Goal: Browse casually: Explore the website without a specific task or goal

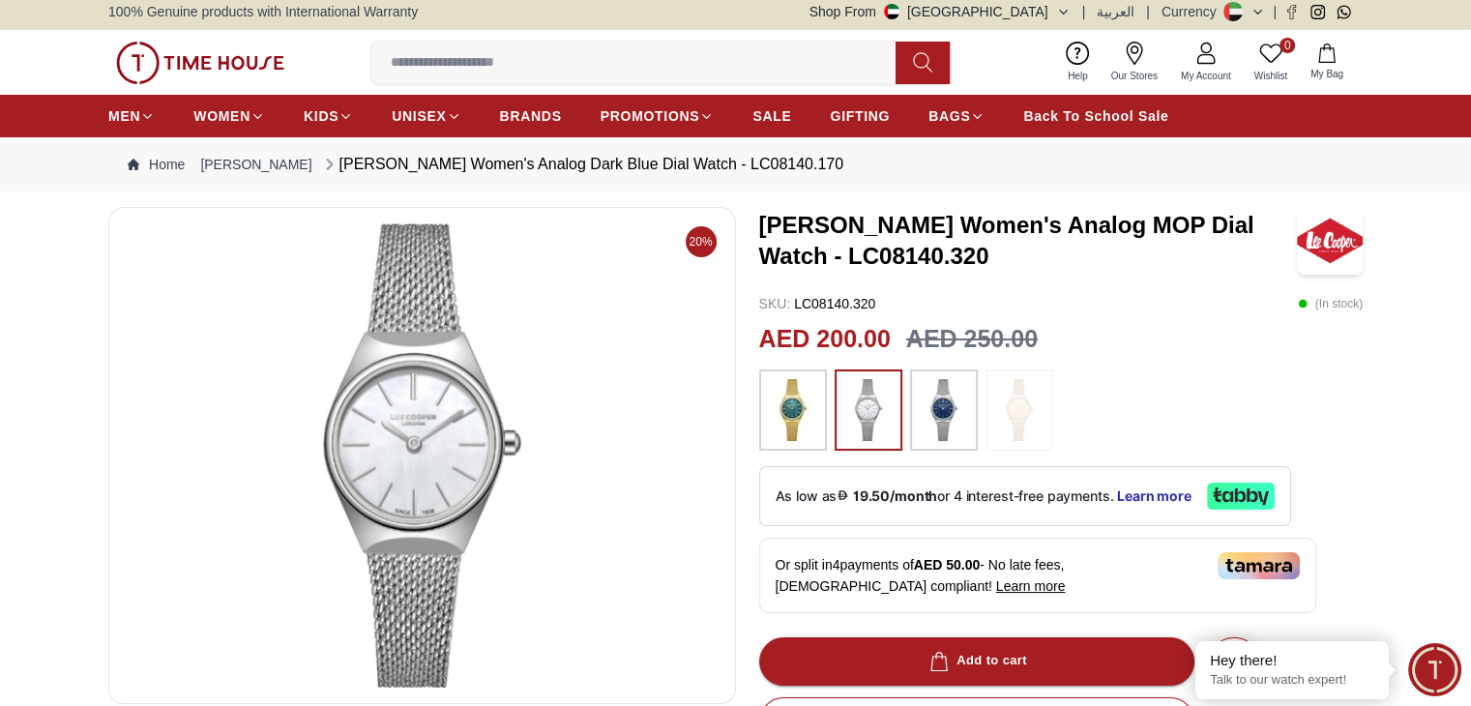
scroll to position [484, 0]
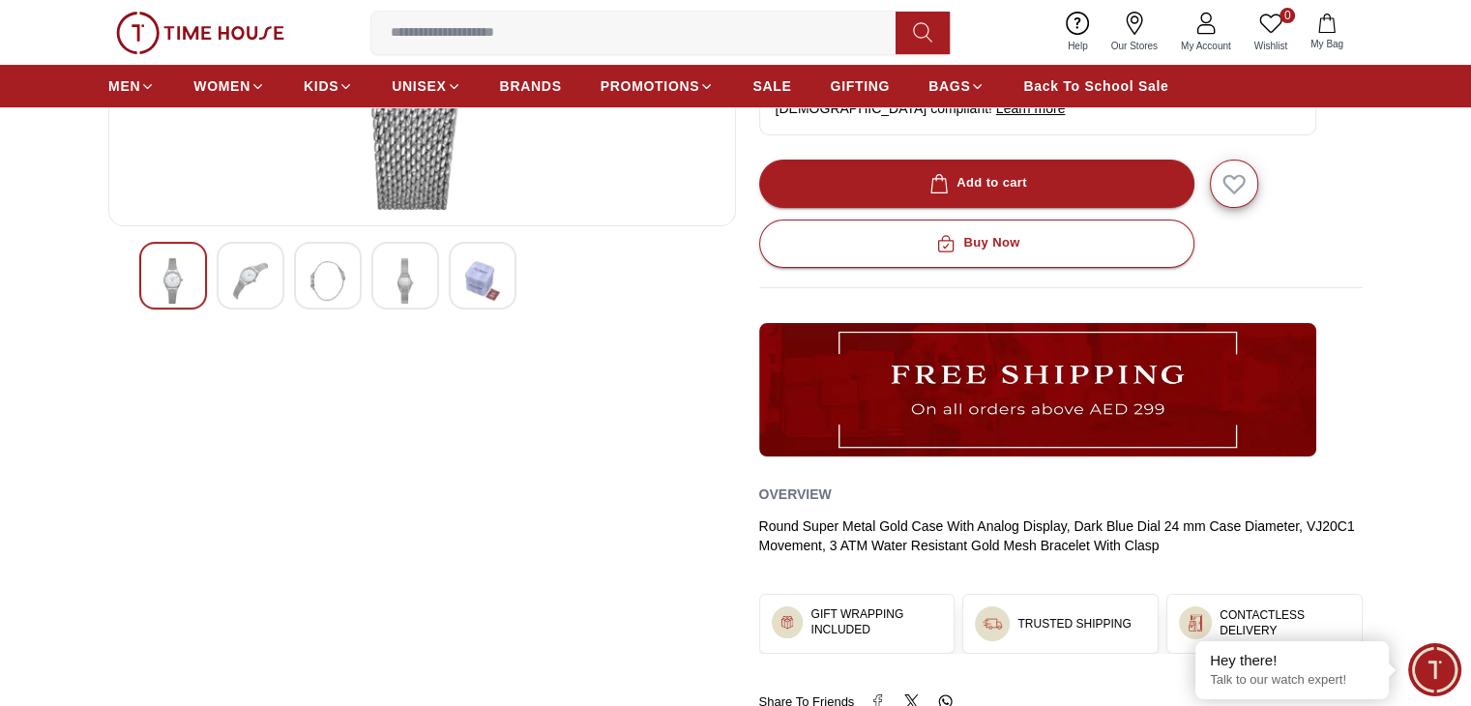
click at [315, 293] on img at bounding box center [327, 280] width 35 height 45
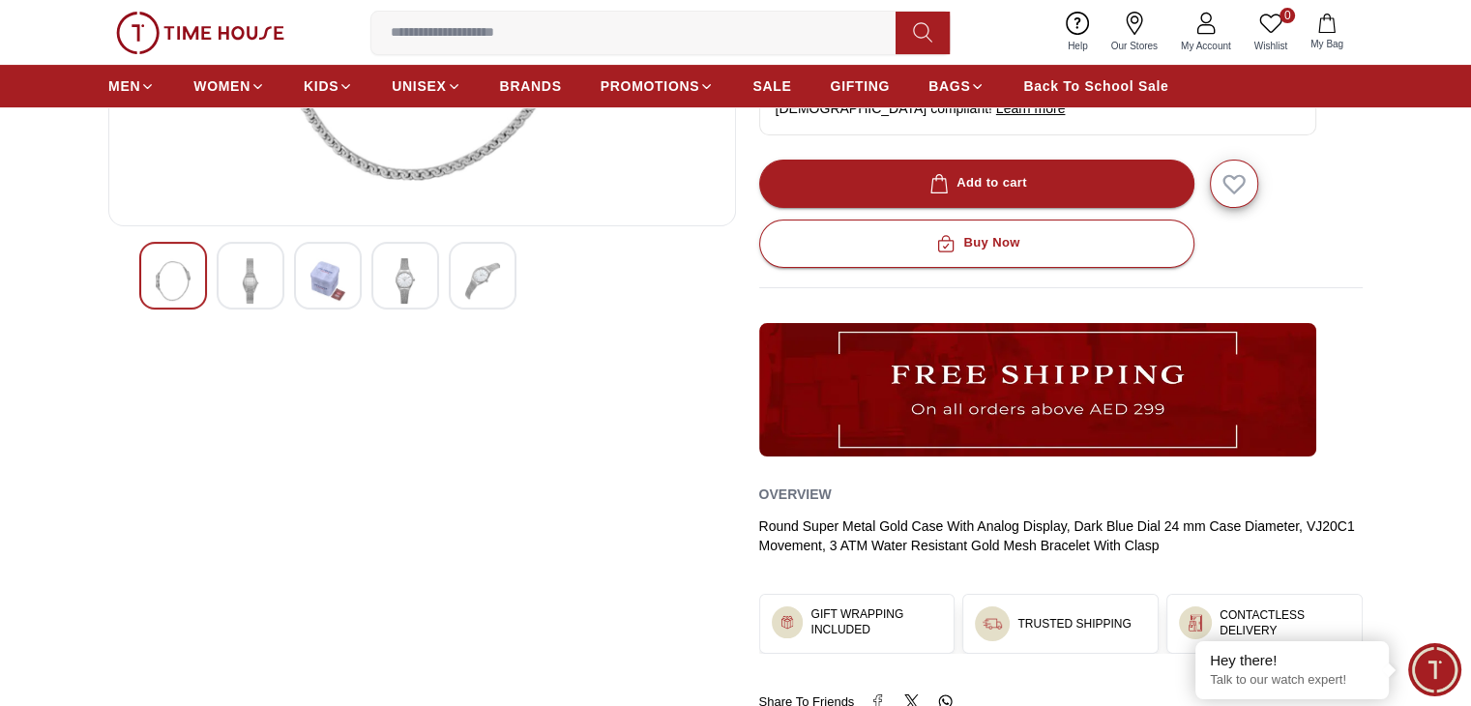
click at [253, 274] on img at bounding box center [250, 280] width 35 height 45
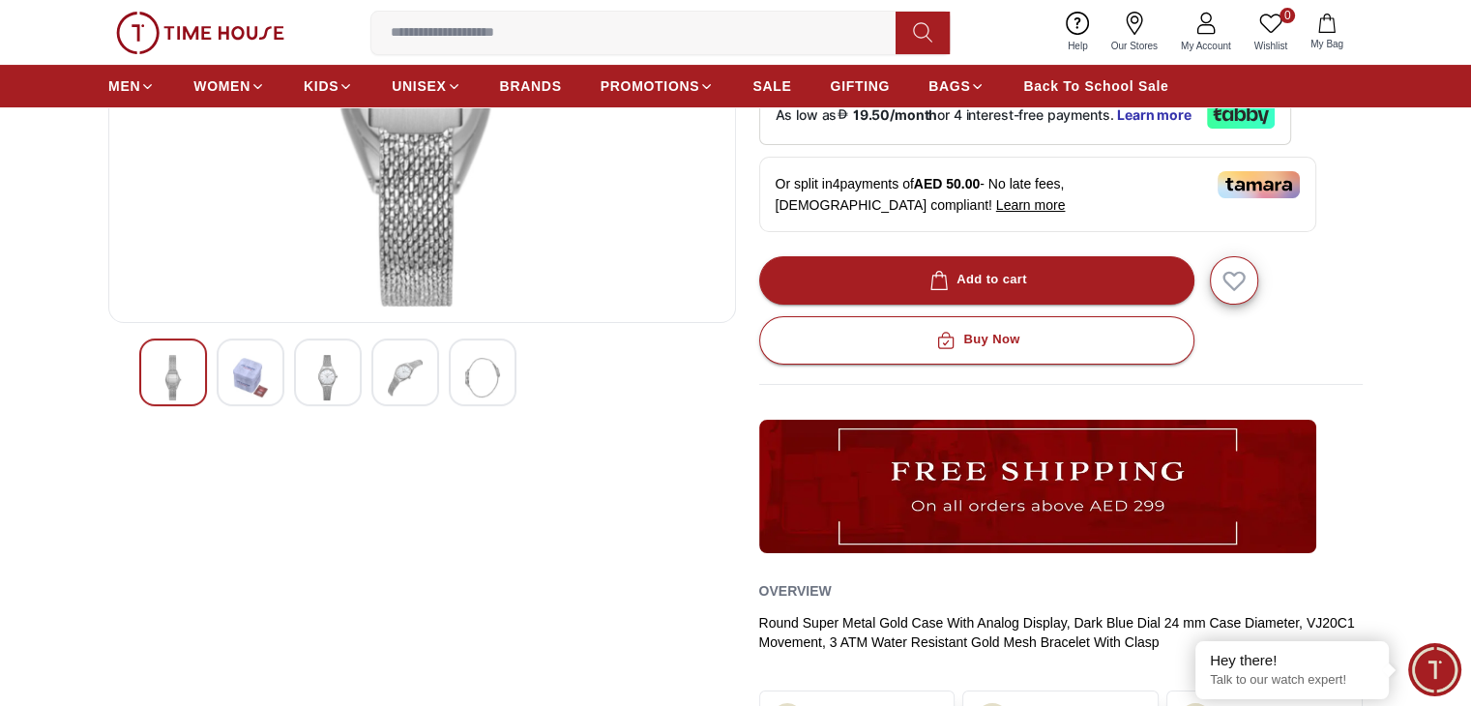
scroll to position [97, 0]
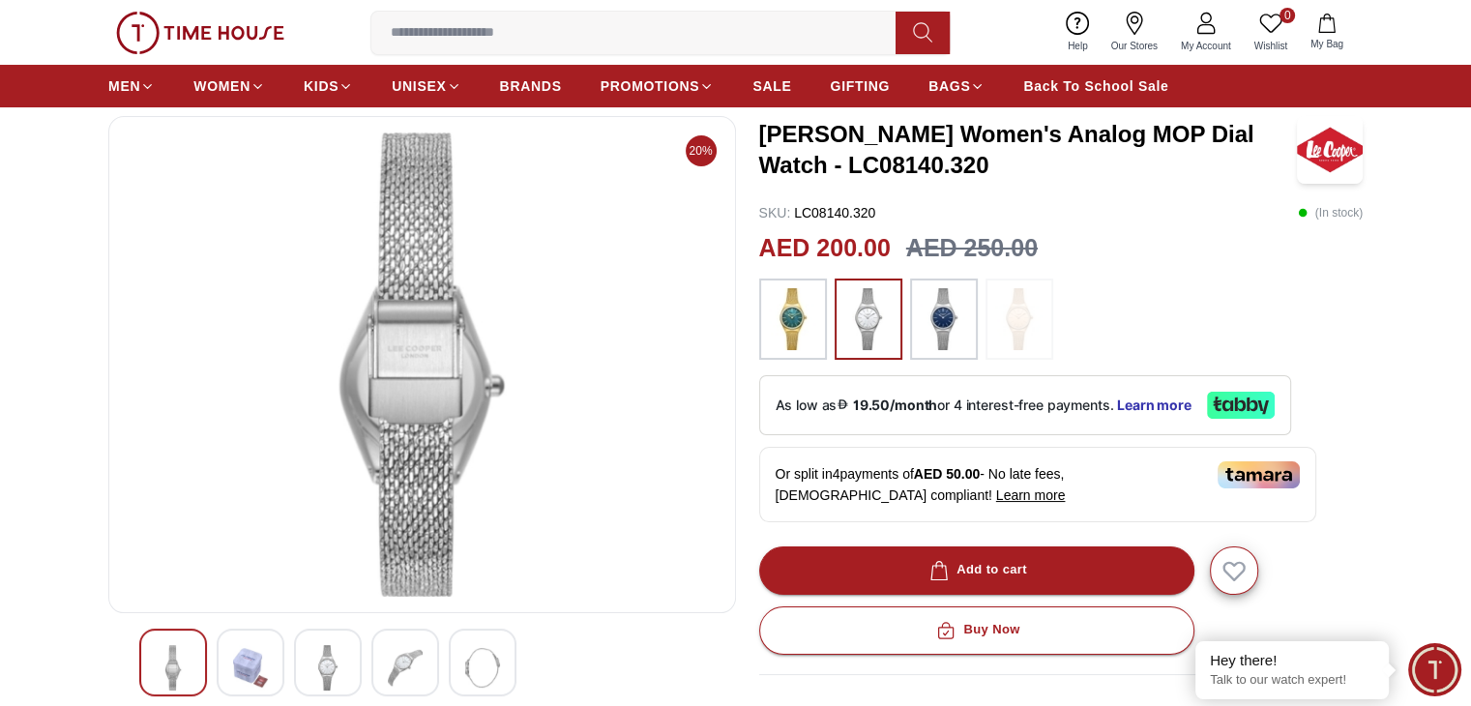
click at [199, 662] on div at bounding box center [173, 663] width 68 height 68
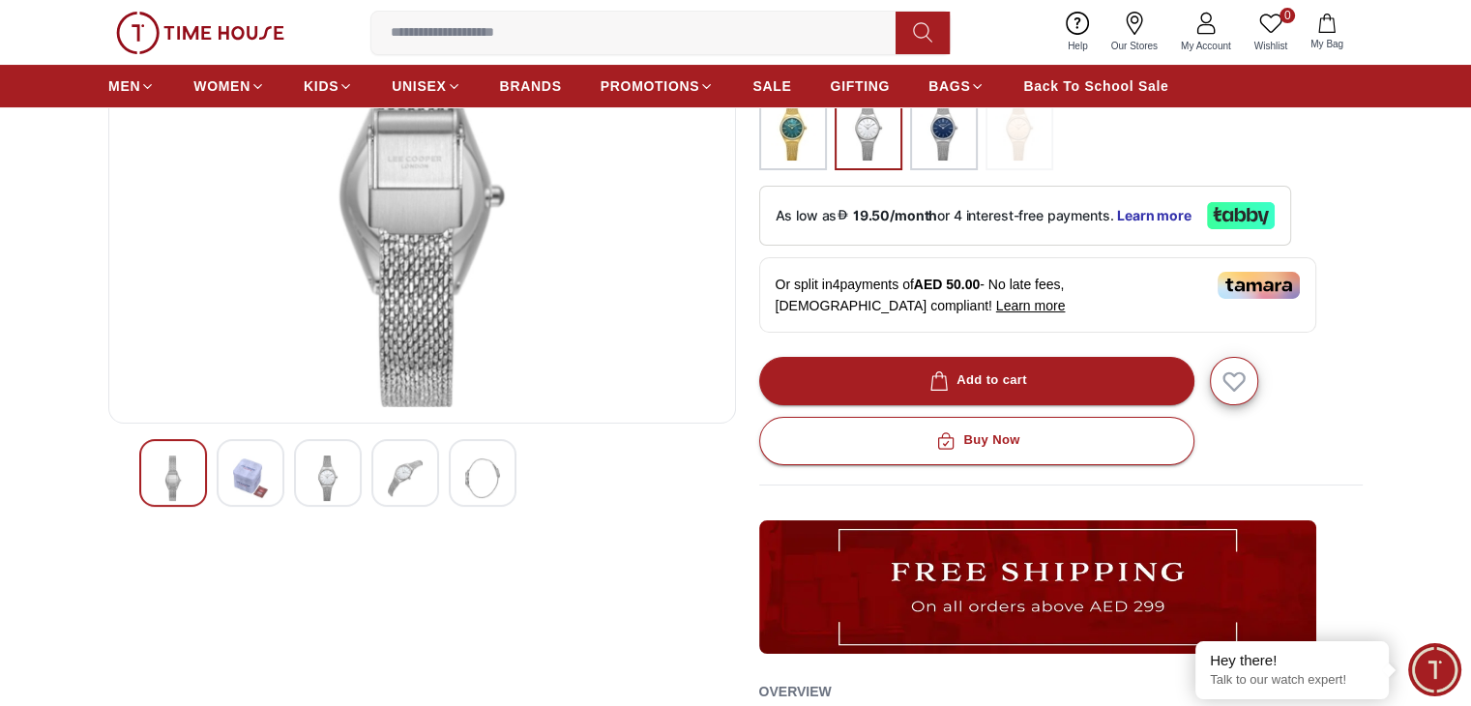
scroll to position [290, 0]
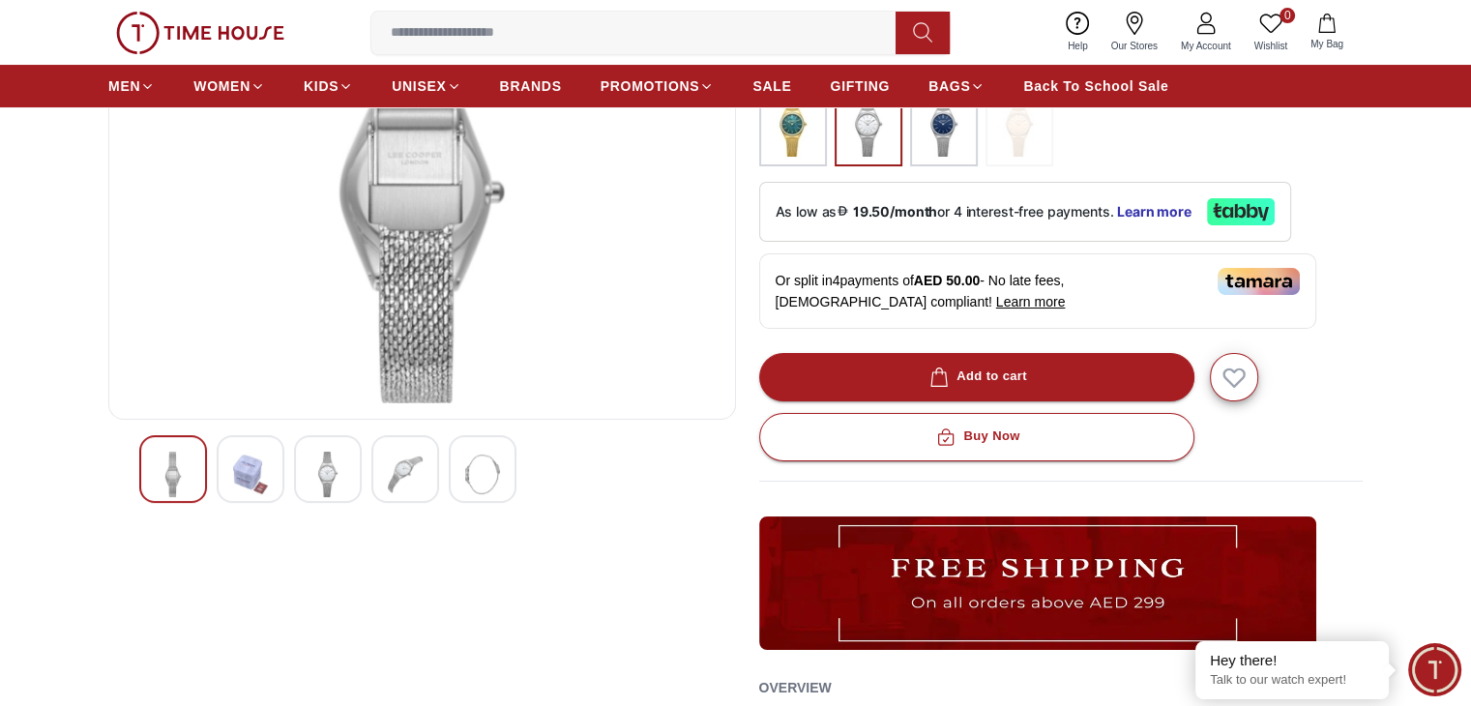
click at [337, 477] on img at bounding box center [327, 474] width 35 height 45
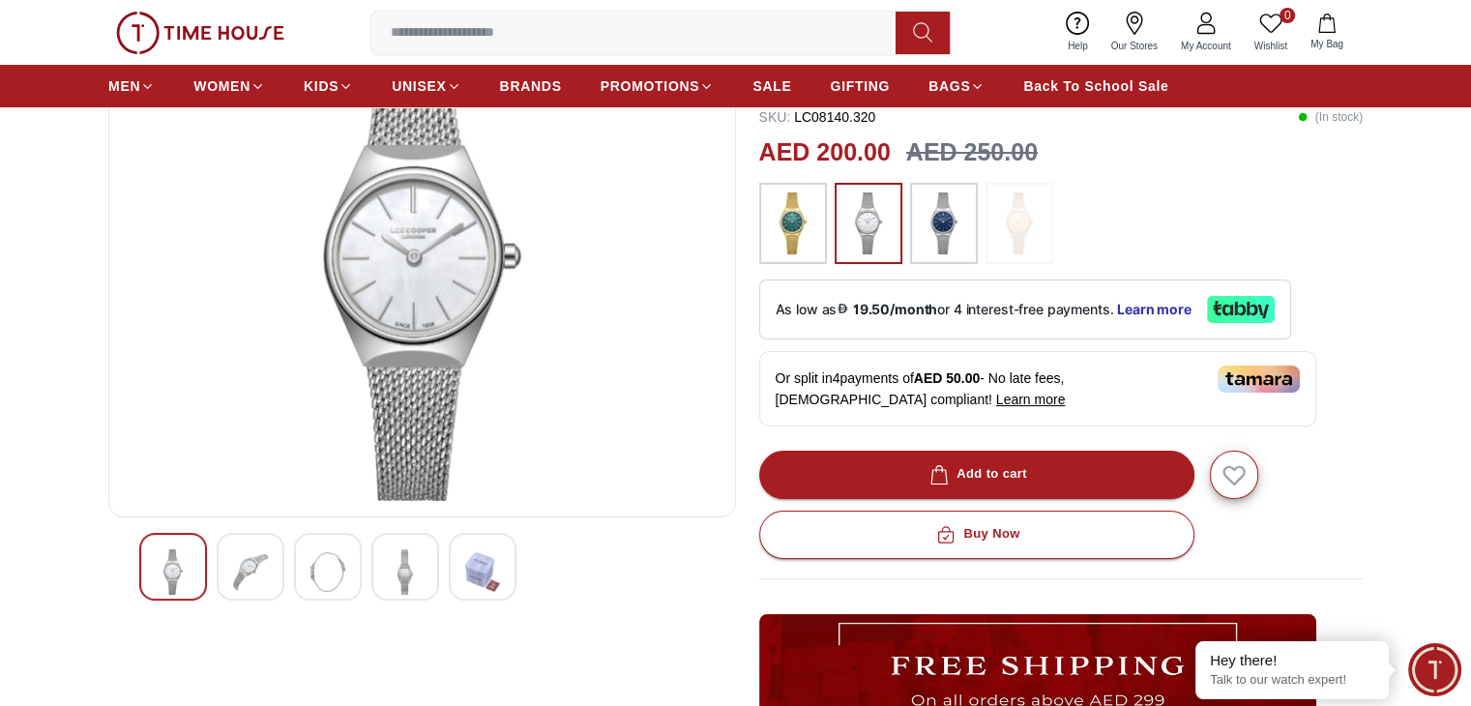
scroll to position [97, 0]
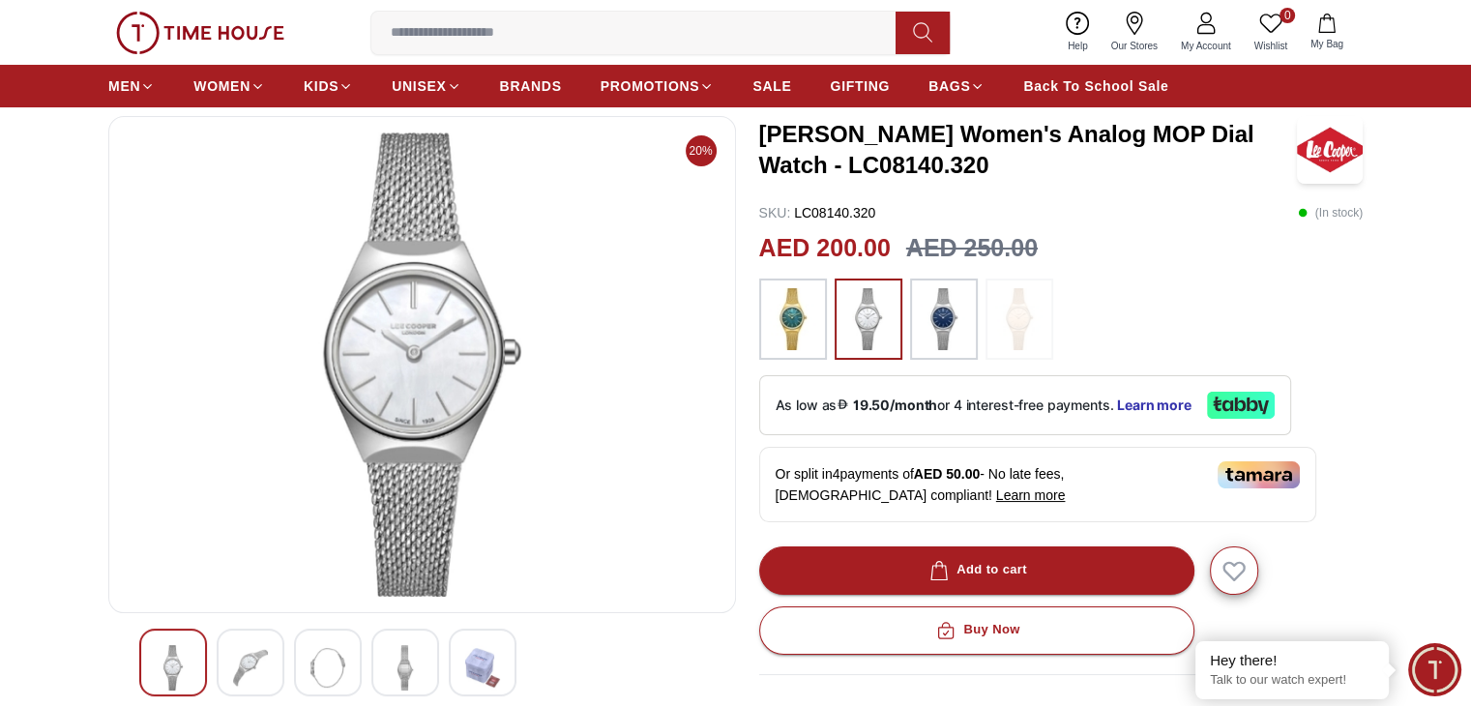
click at [334, 670] on img at bounding box center [327, 667] width 35 height 45
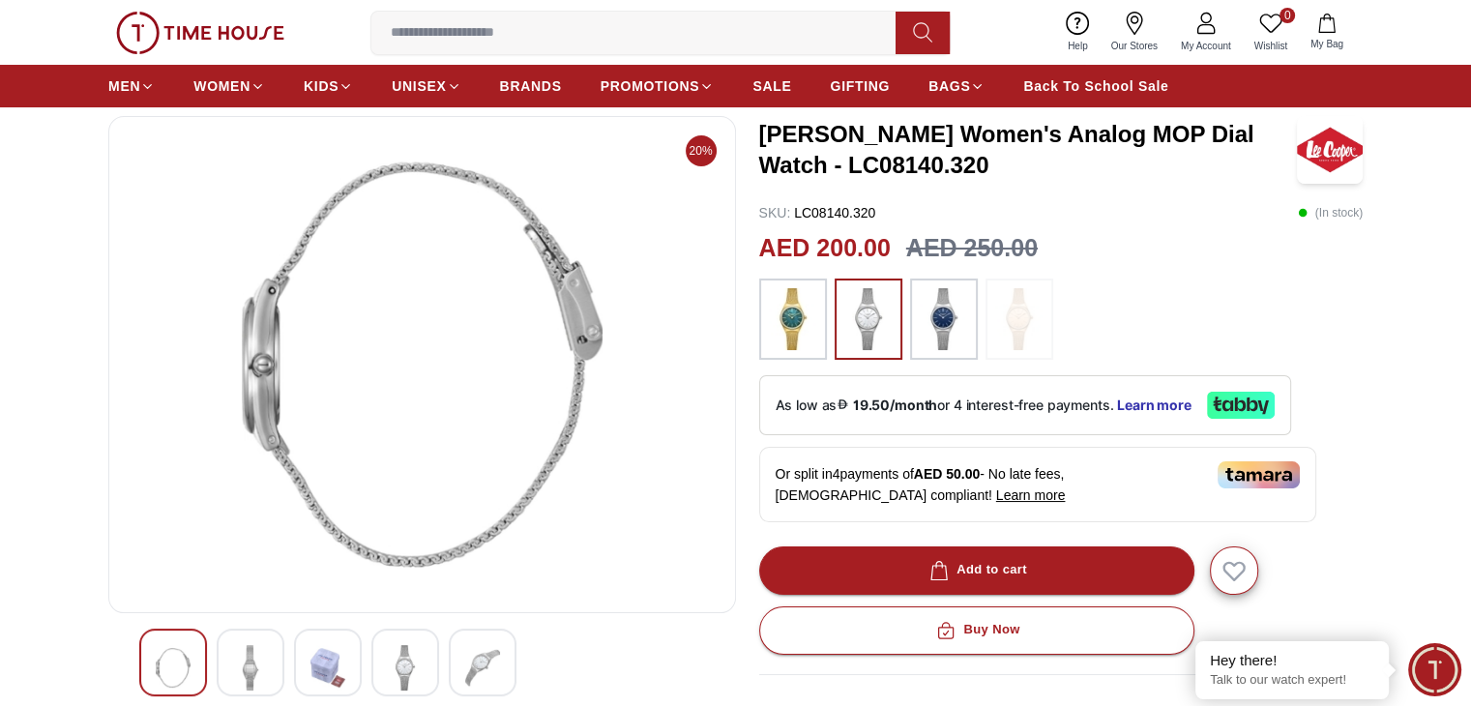
click at [484, 661] on img at bounding box center [482, 667] width 35 height 45
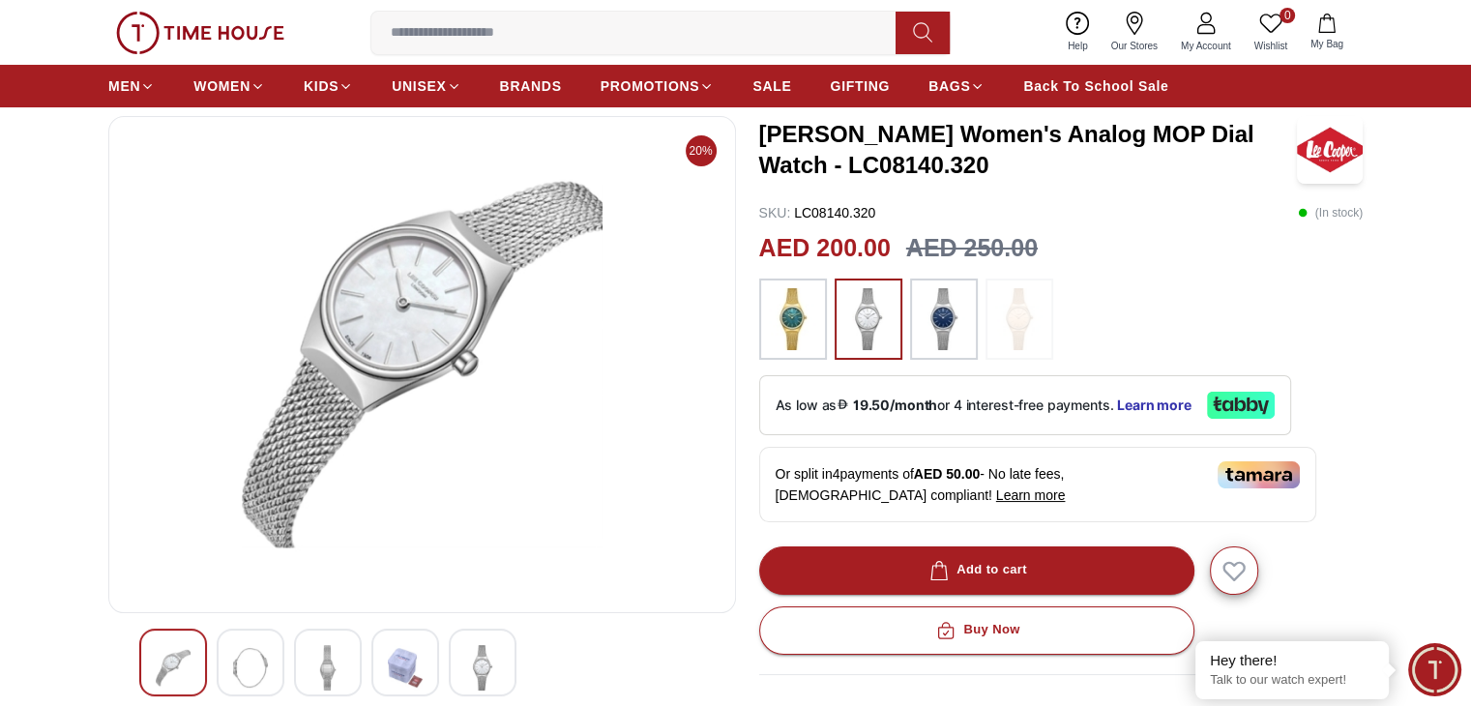
click at [335, 658] on img at bounding box center [327, 667] width 35 height 45
